Goal: Find specific page/section: Find specific page/section

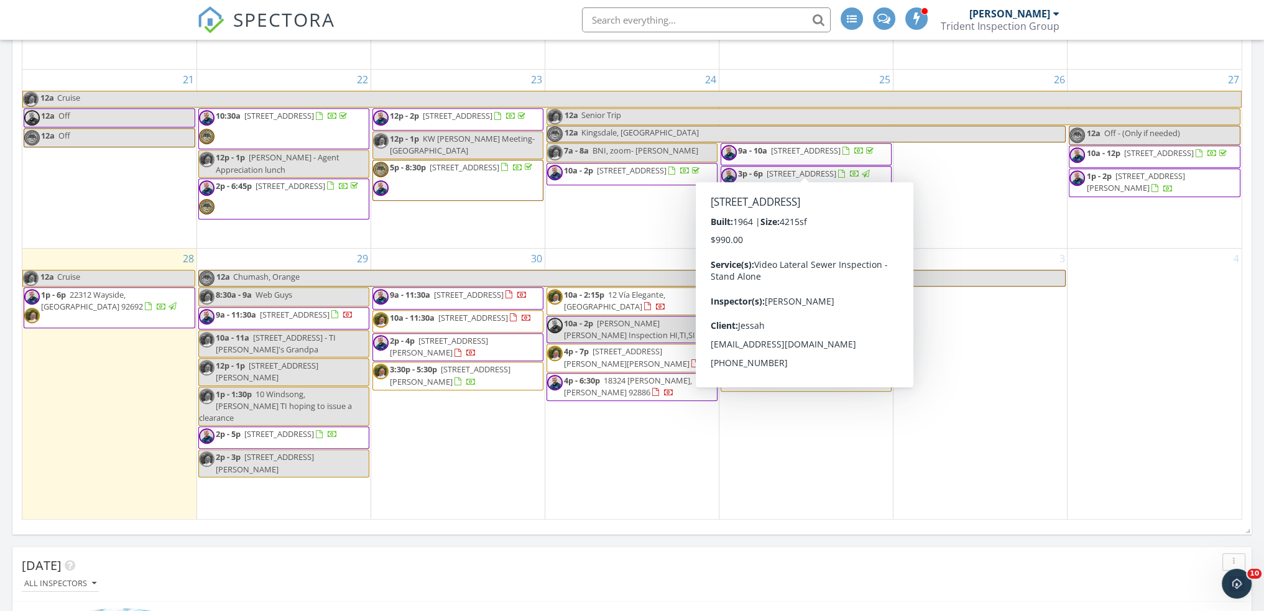
click at [781, 156] on span "8220 20th Street, Westminster 92683" at bounding box center [806, 150] width 70 height 11
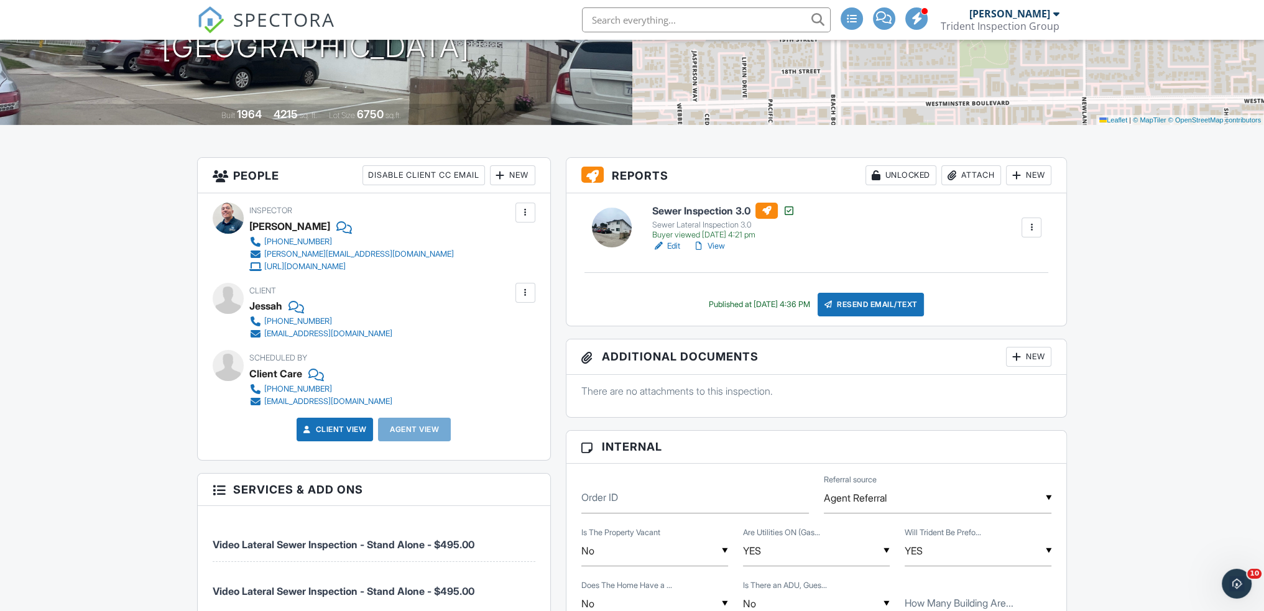
click at [716, 248] on link "View" at bounding box center [709, 246] width 32 height 12
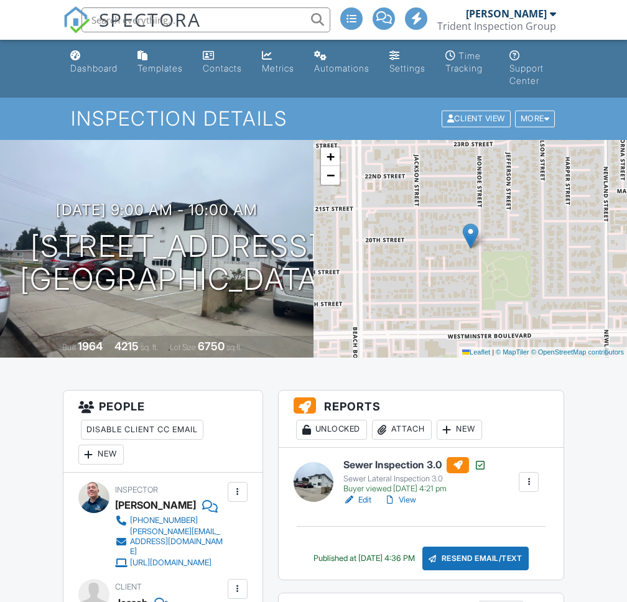
click at [279, 19] on input "text" at bounding box center [205, 19] width 249 height 25
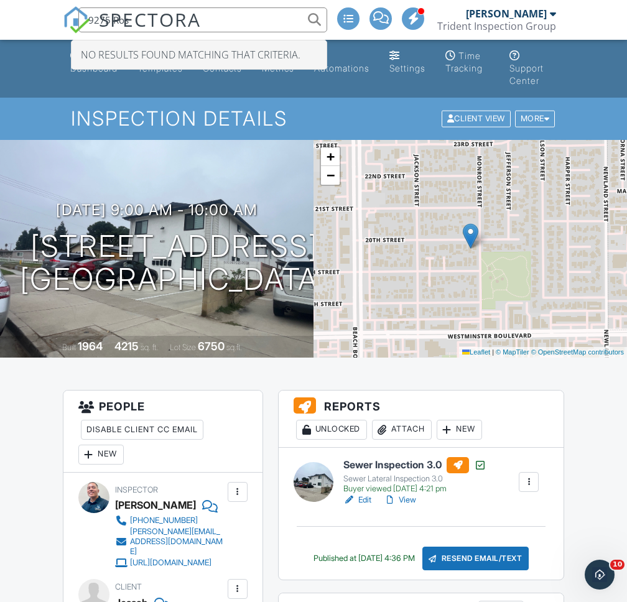
type input "9275 Rose"
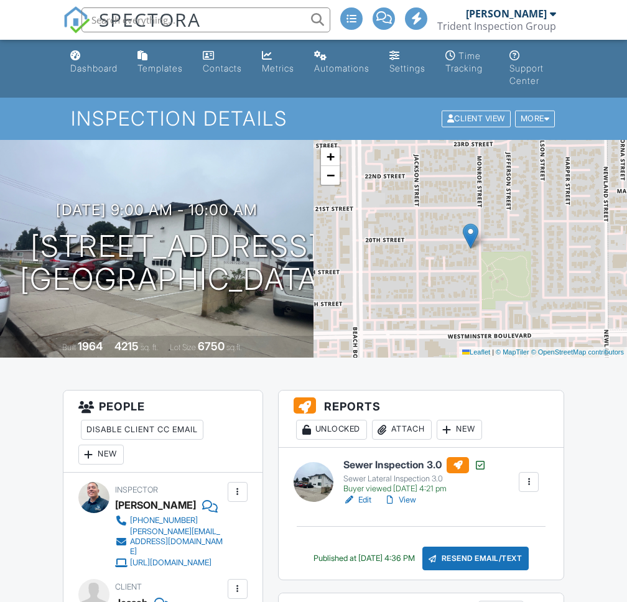
click at [252, 22] on input "text" at bounding box center [205, 19] width 249 height 25
type input "9275"
click at [80, 67] on div "Dashboard" at bounding box center [93, 68] width 47 height 11
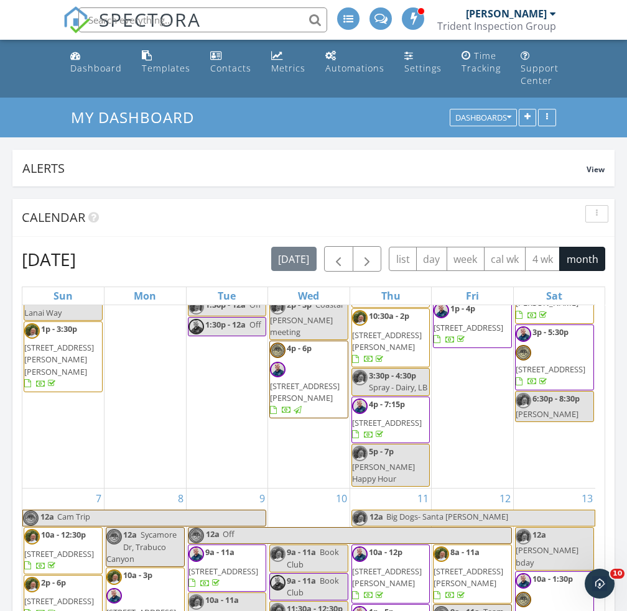
scroll to position [353, 0]
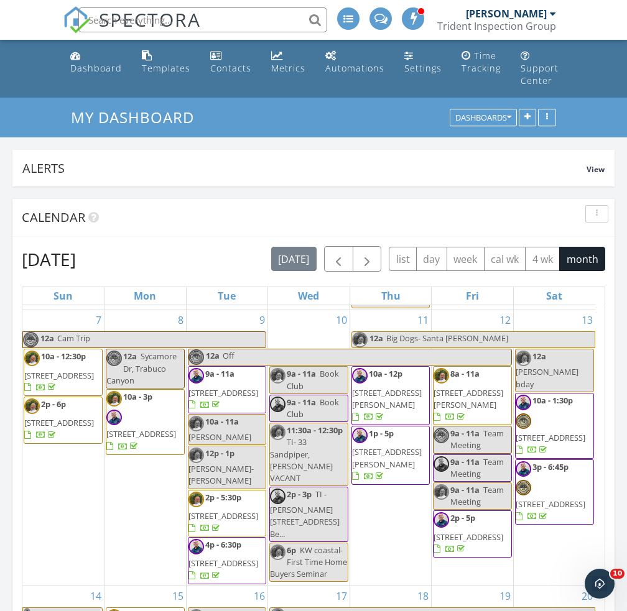
click at [226, 17] on input "text" at bounding box center [202, 19] width 249 height 25
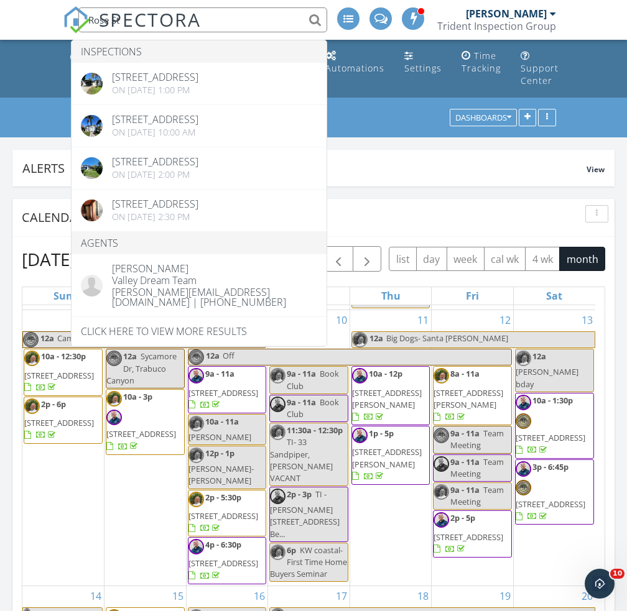
type input "Rose St"
